Goal: Task Accomplishment & Management: Complete application form

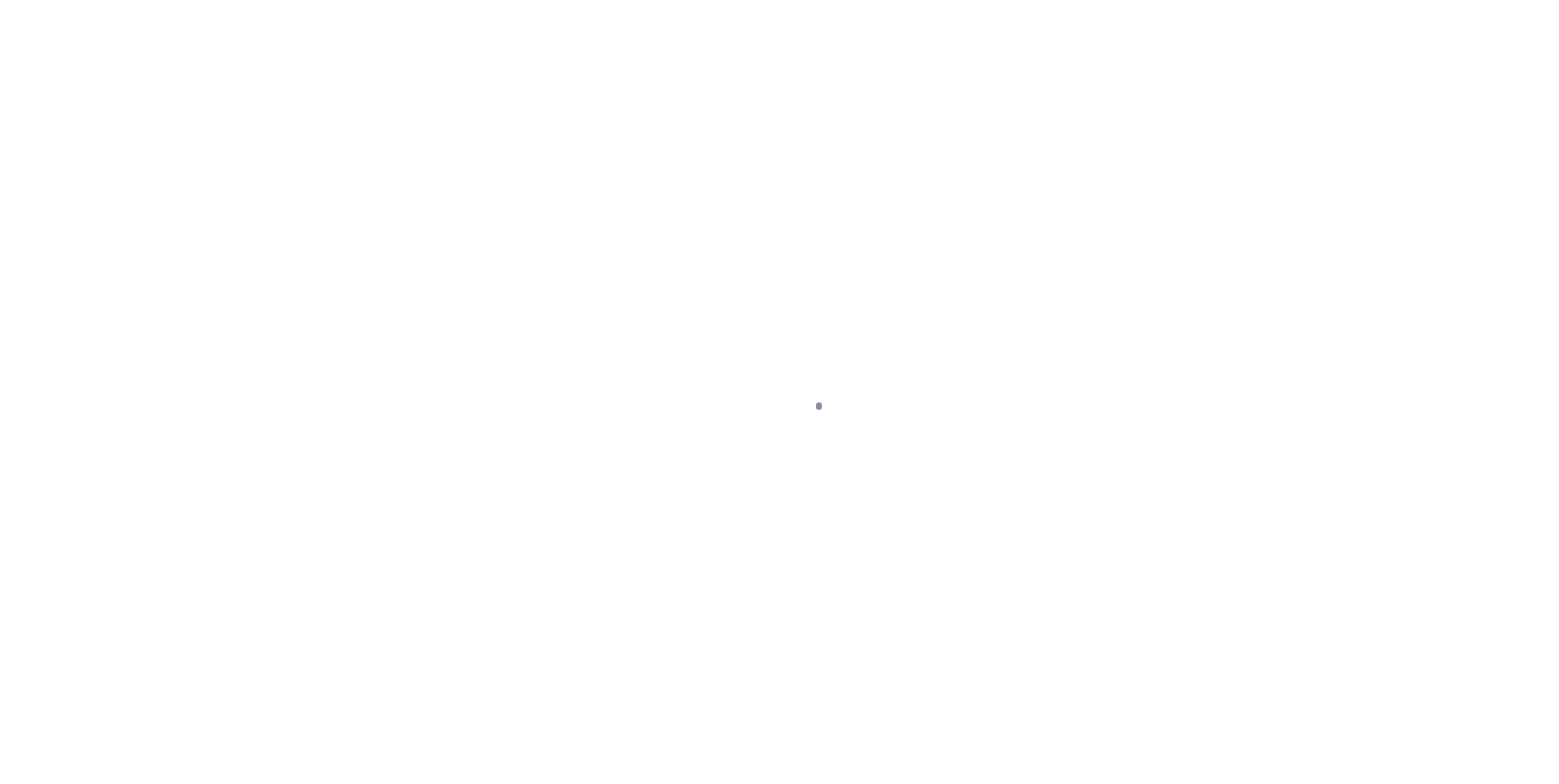
scroll to position [17, 0]
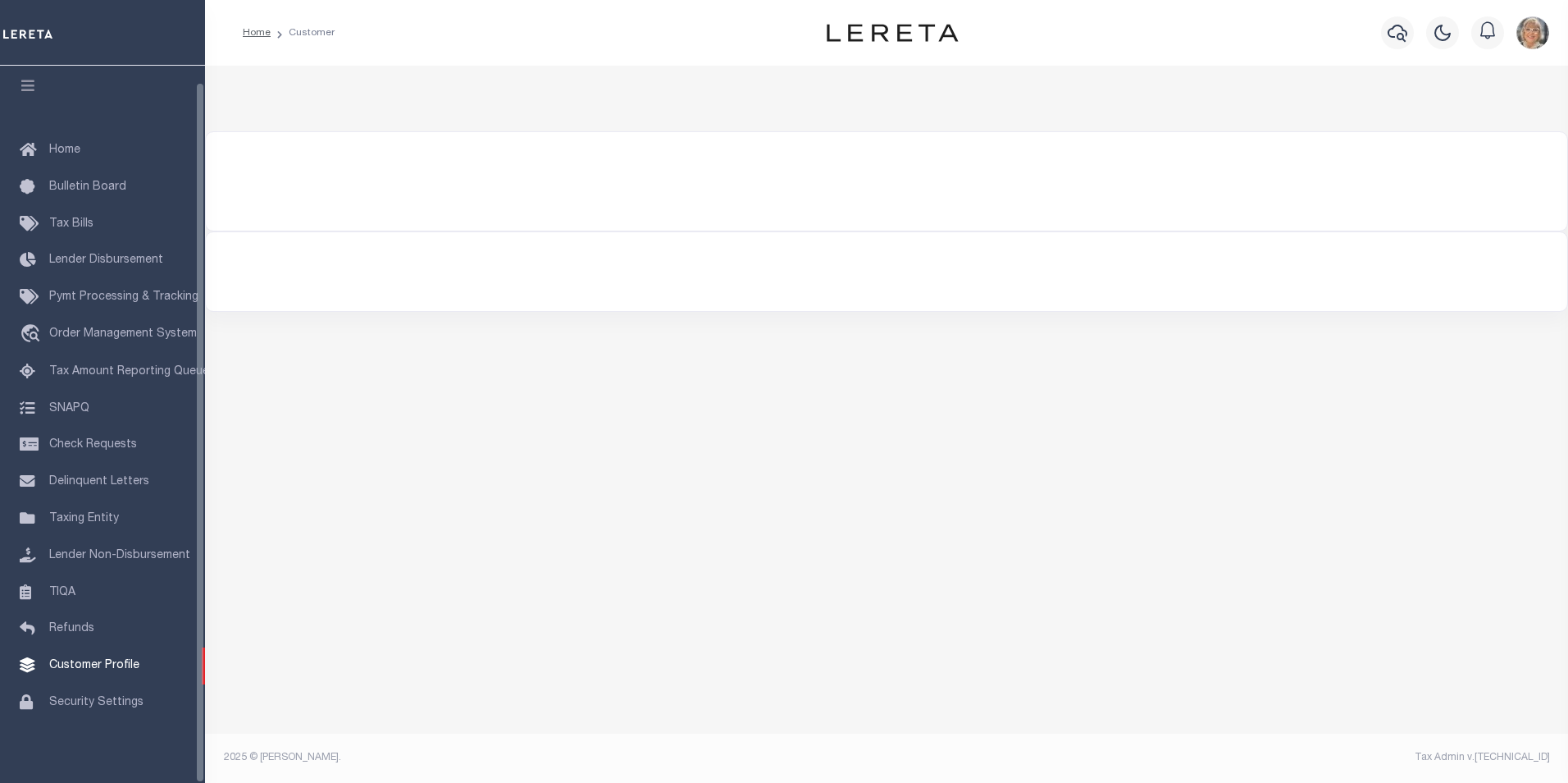
select select "true"
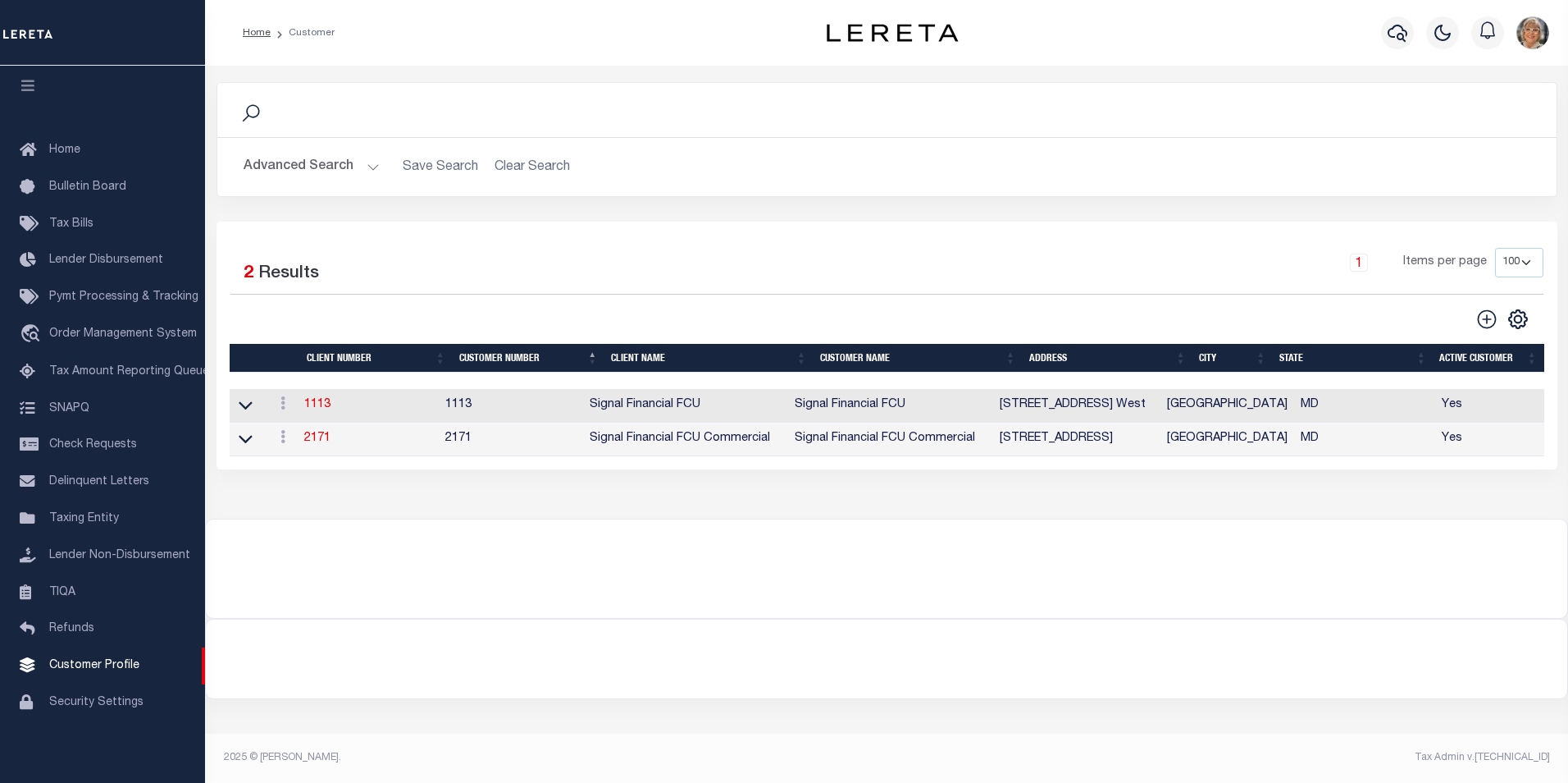
click at [324, 161] on button "Advanced Search" at bounding box center [311, 166] width 136 height 32
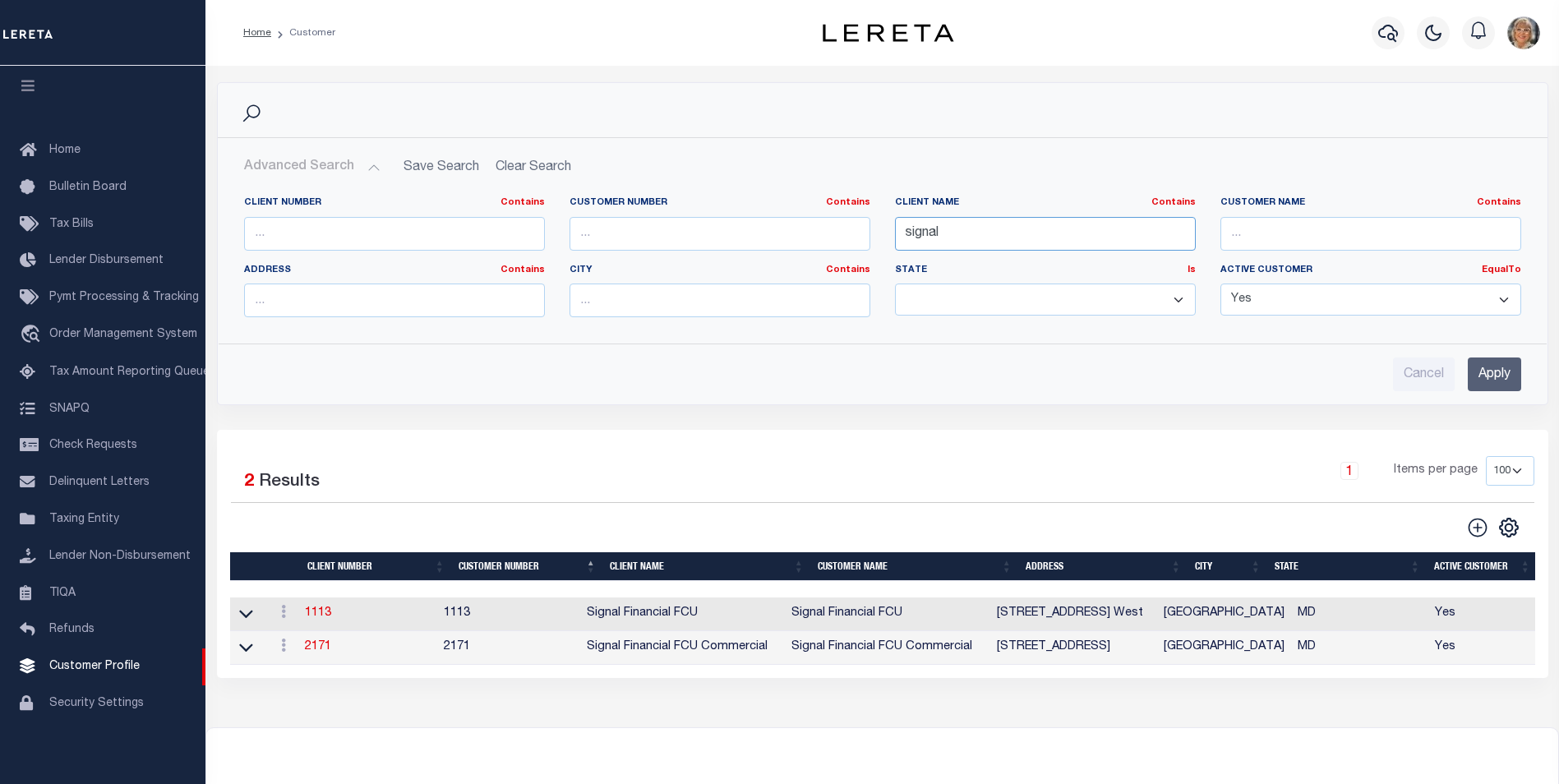
drag, startPoint x: 980, startPoint y: 231, endPoint x: 866, endPoint y: 231, distance: 114.0
click at [871, 234] on div "Client Number Contains Contains Is Customer Number Contains Contains Is Contains" at bounding box center [882, 263] width 1301 height 134
type input "kiavi"
click at [1486, 380] on input "Apply" at bounding box center [1494, 374] width 53 height 34
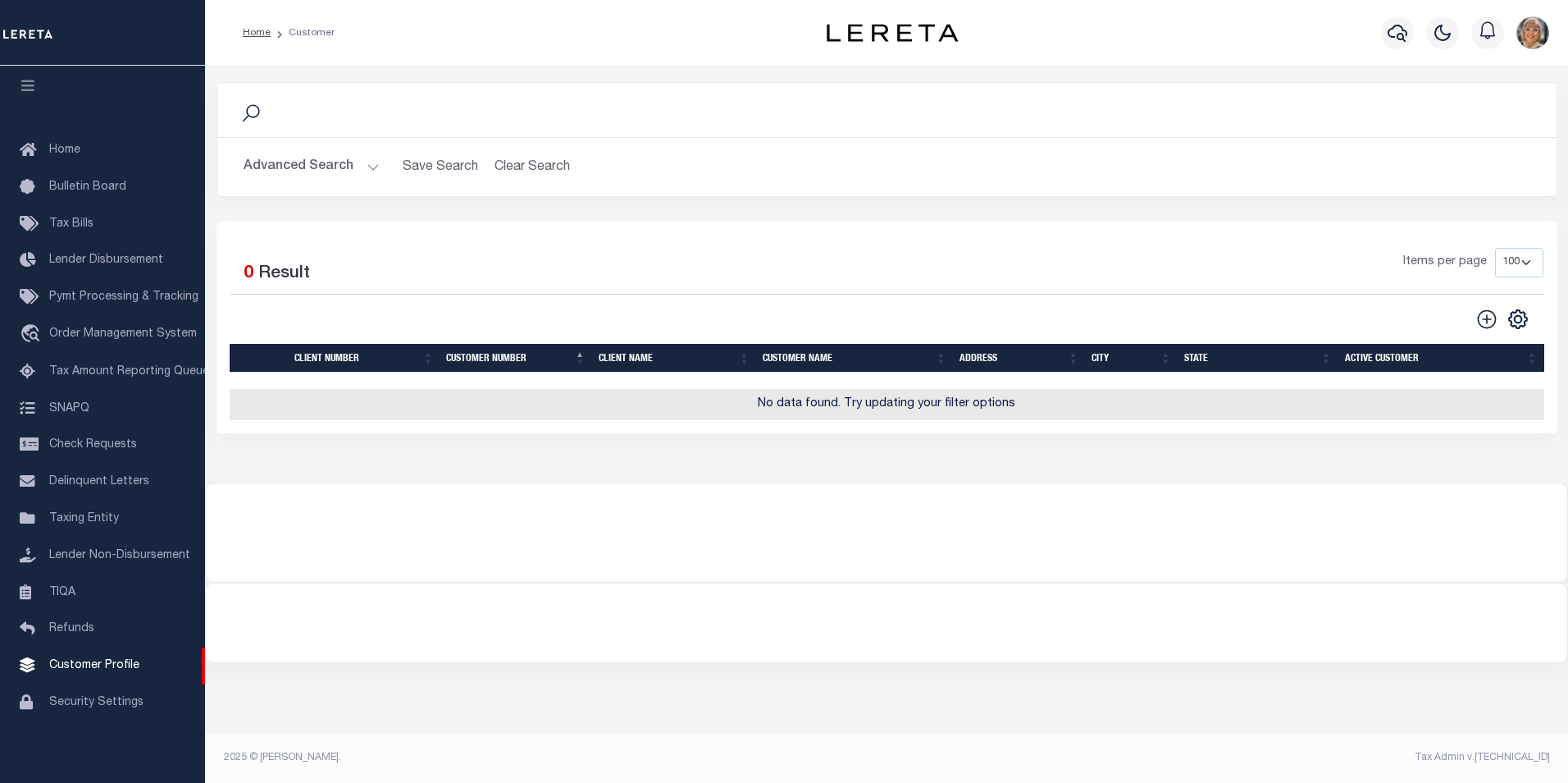
click at [306, 150] on div "Advanced Search Save Search Clear Search CustomerSearchGridWrapper_dynamictable…" at bounding box center [887, 166] width 1339 height 58
click at [306, 163] on button "Advanced Search" at bounding box center [311, 166] width 136 height 32
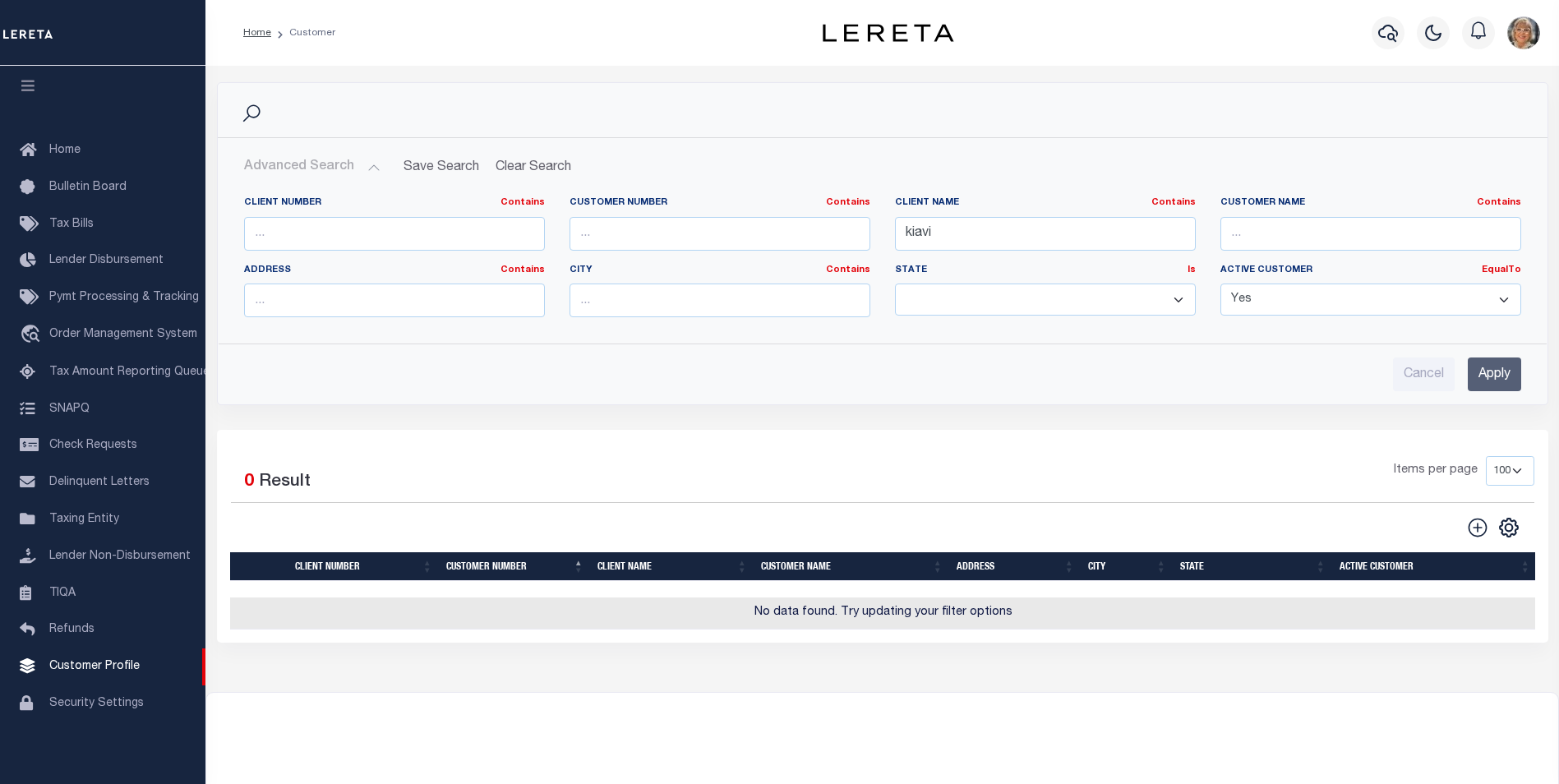
click at [1350, 304] on select "Yes No" at bounding box center [1371, 299] width 301 height 32
select select "false"
click at [1221, 283] on select "Yes No" at bounding box center [1371, 299] width 301 height 32
click at [1505, 368] on input "Apply" at bounding box center [1494, 374] width 53 height 34
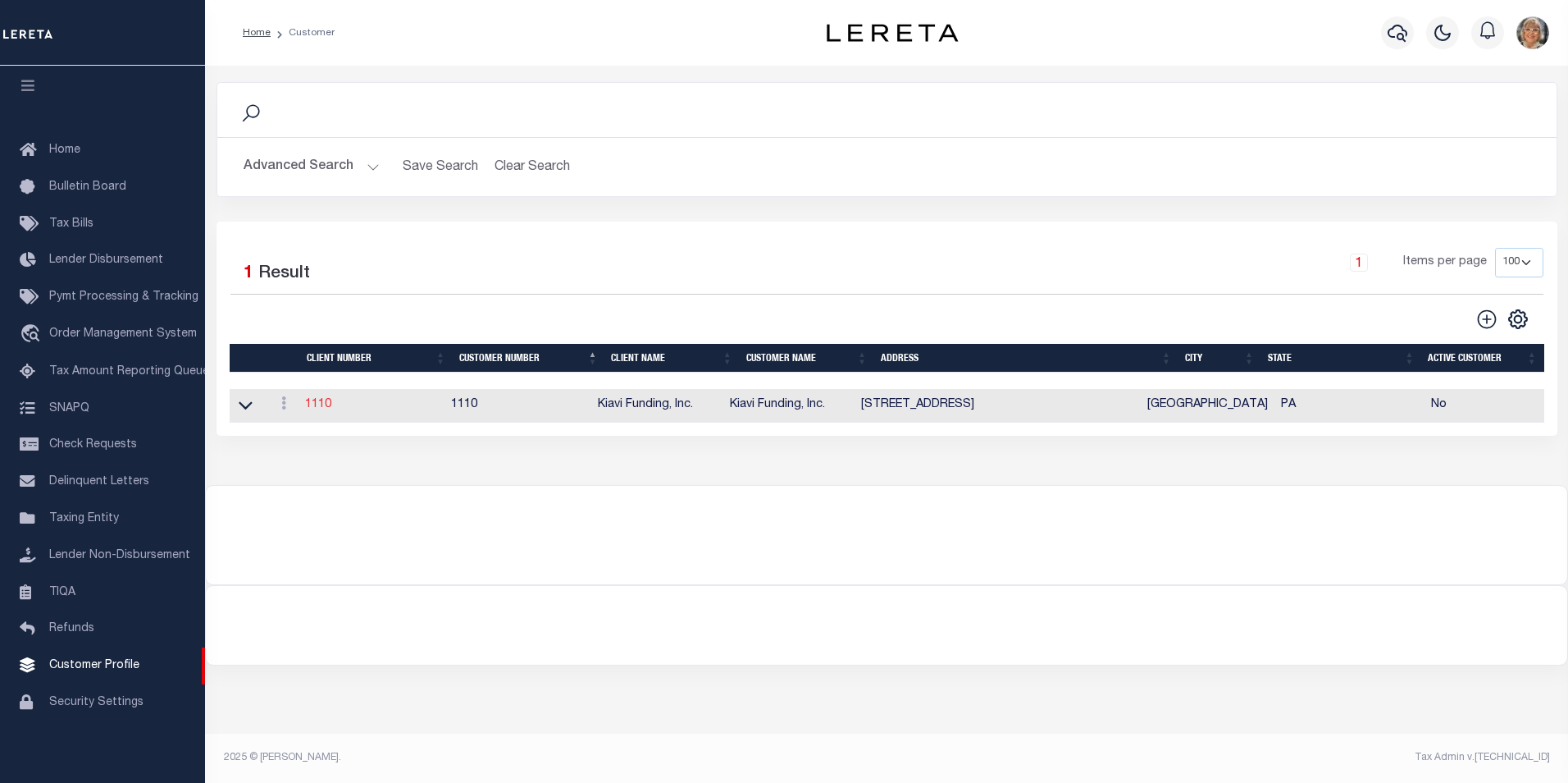
click at [322, 405] on link "1110" at bounding box center [318, 405] width 27 height 12
select select
type input "Kiavi Funding, Inc."
type input "1110"
type input "Kiavi Funding, Inc."
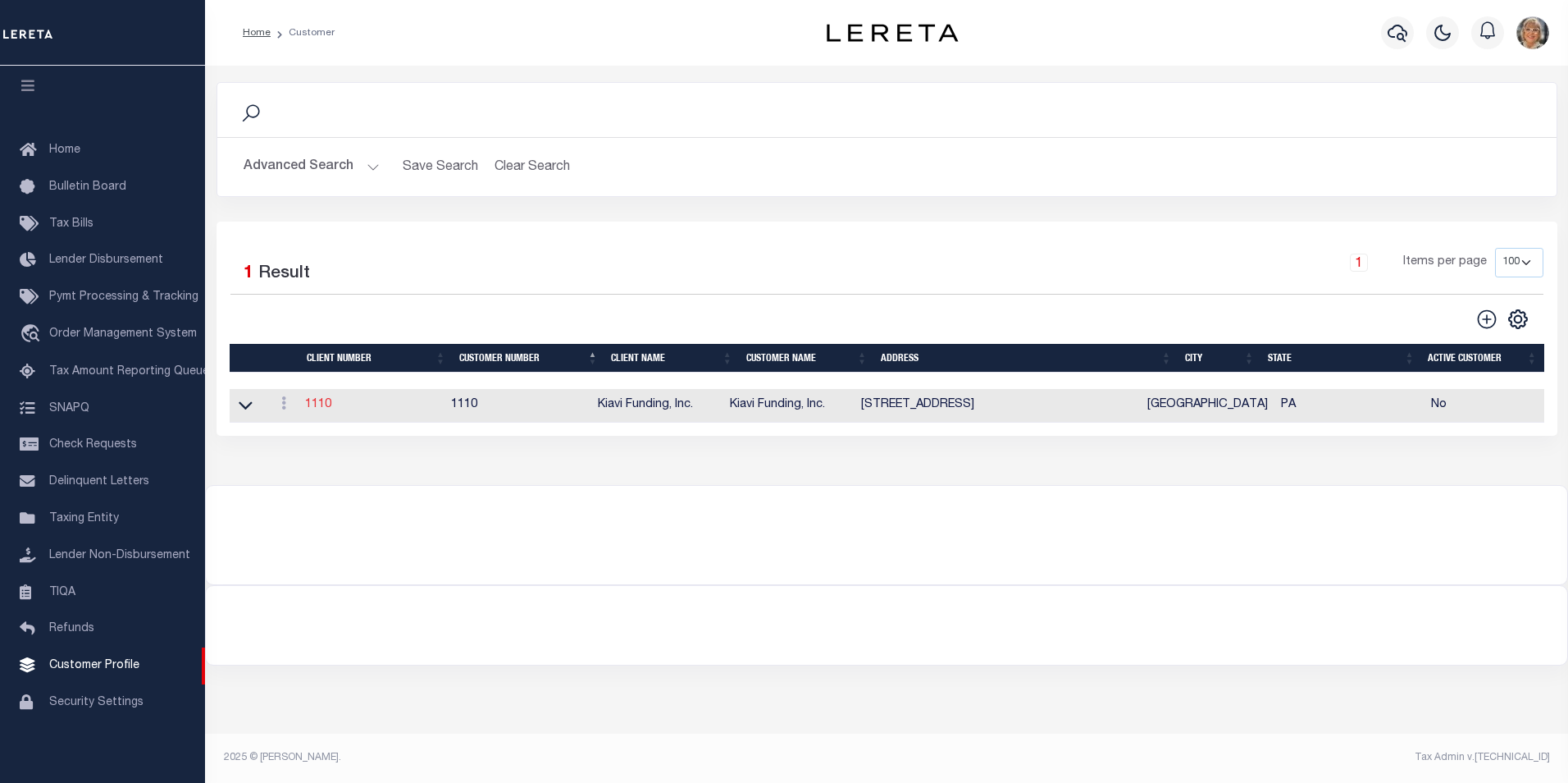
type input "[PERSON_NAME]"
select select "Commercial"
type input "[PERSON_NAME]"
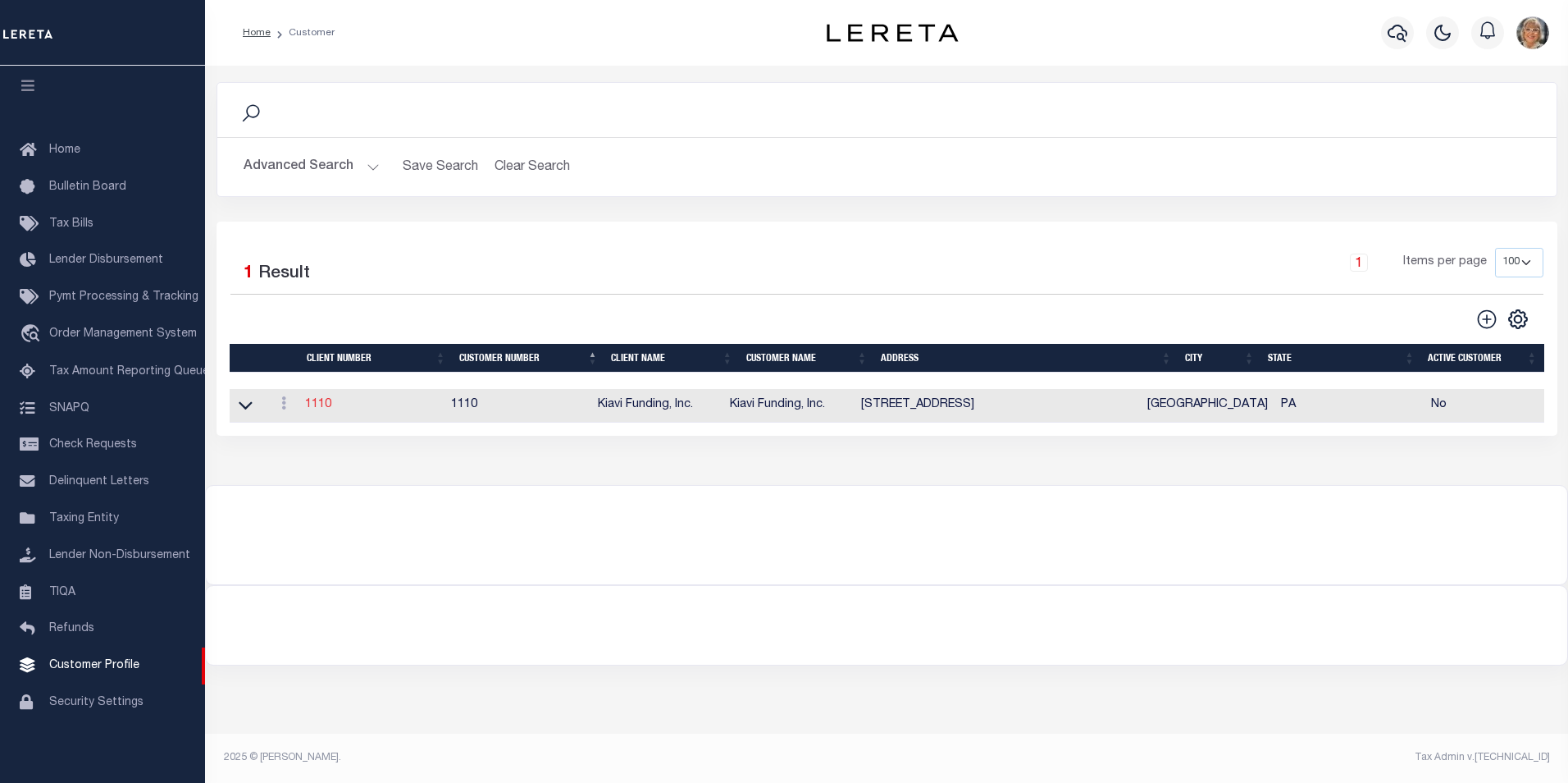
checkbox input "true"
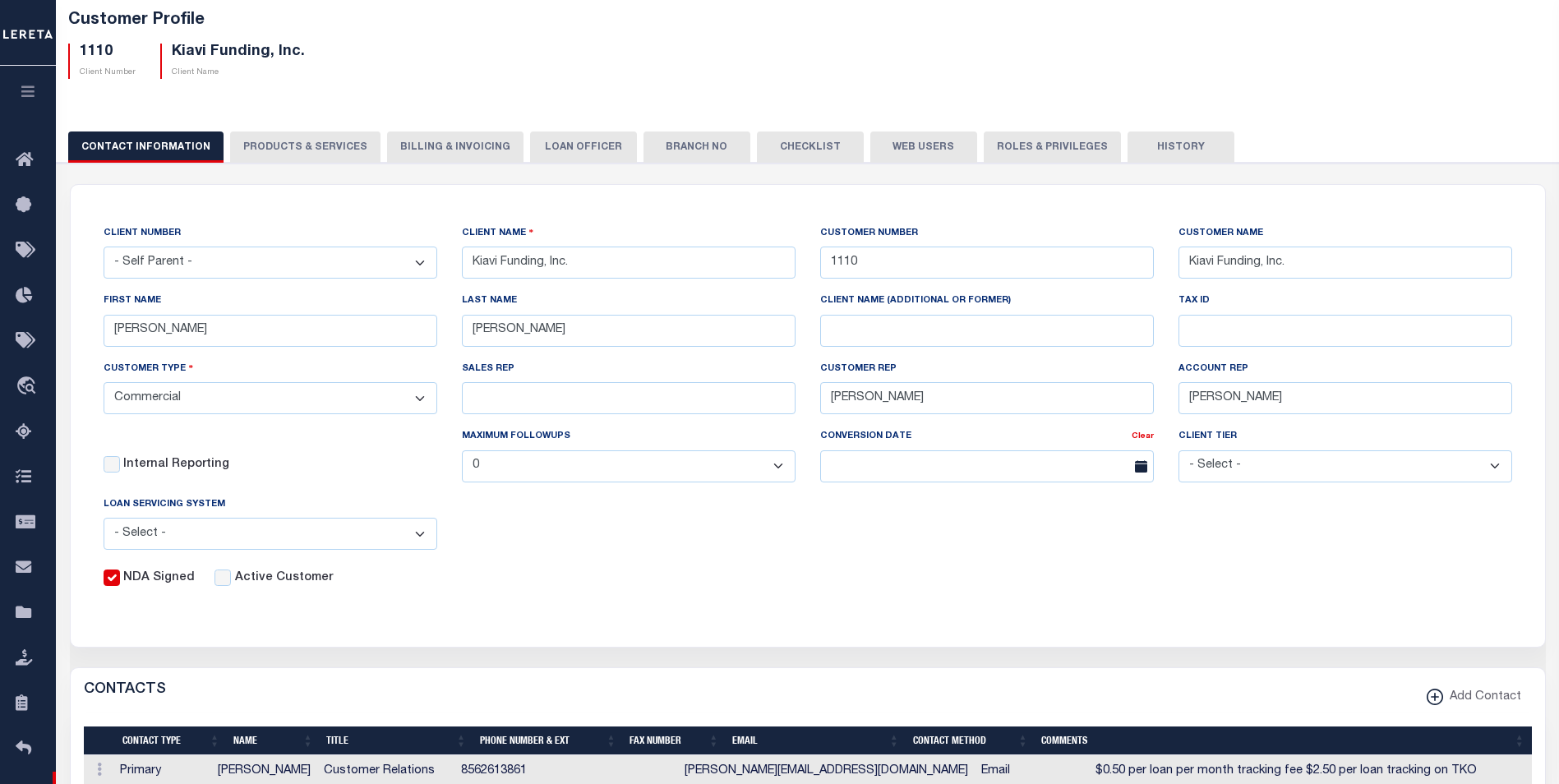
scroll to position [82, 0]
